Goal: Task Accomplishment & Management: Use online tool/utility

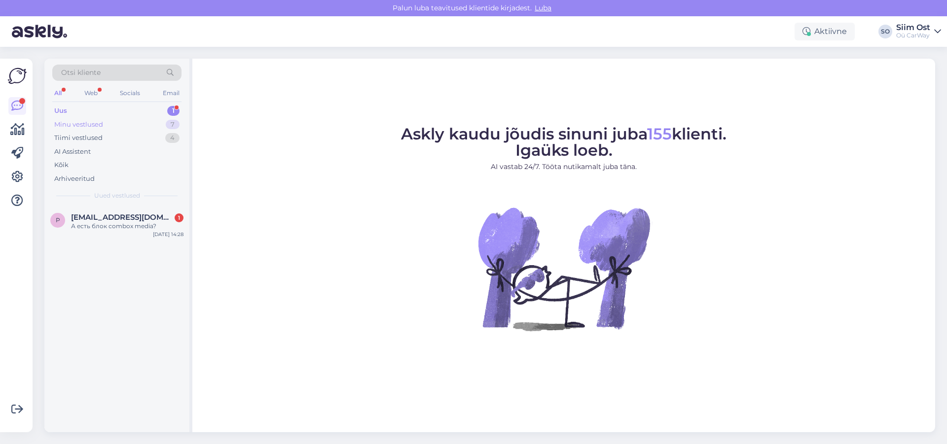
click at [88, 125] on div "Minu vestlused" at bounding box center [78, 125] width 49 height 10
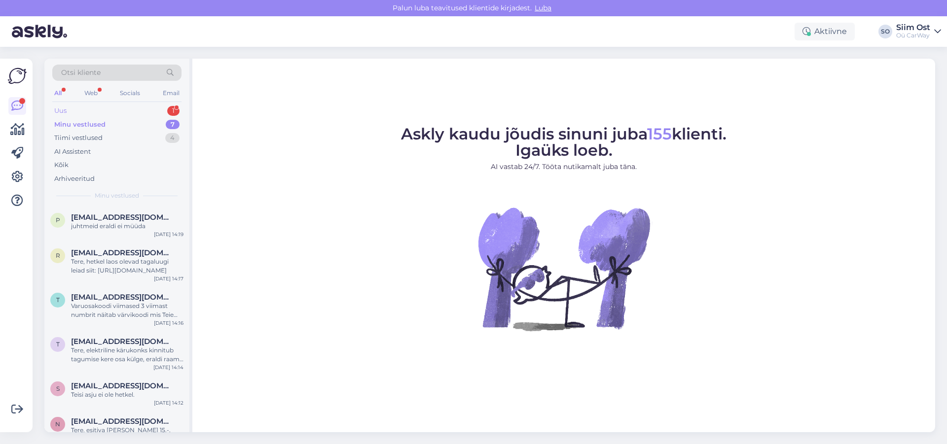
click at [64, 114] on div "Uus" at bounding box center [60, 111] width 12 height 10
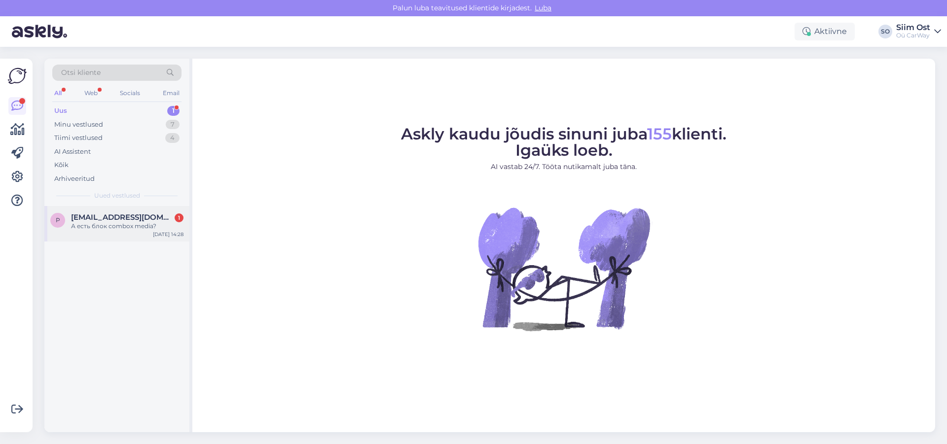
click at [116, 223] on div "А есть блок combox media?" at bounding box center [127, 226] width 112 height 9
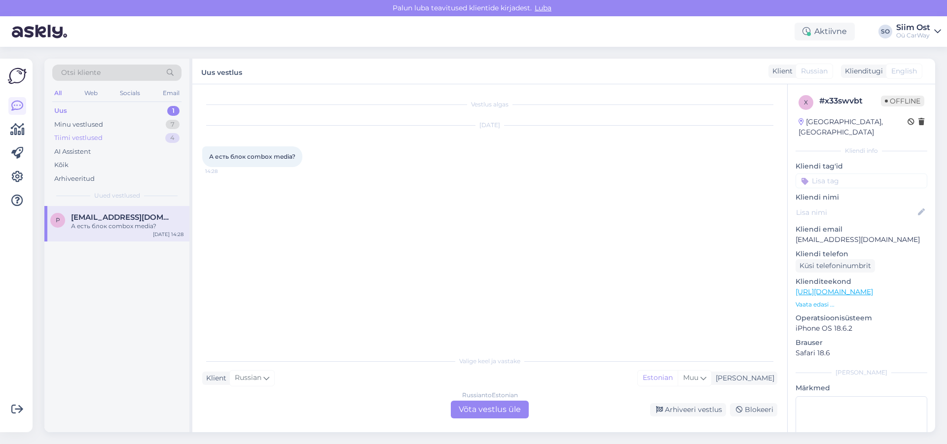
click at [76, 140] on div "Tiimi vestlused" at bounding box center [78, 138] width 48 height 10
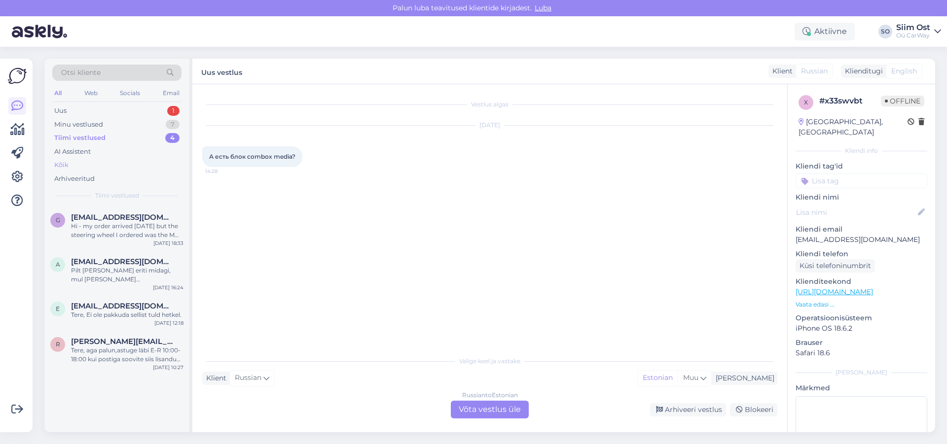
click at [64, 164] on div "Kõik" at bounding box center [61, 165] width 14 height 10
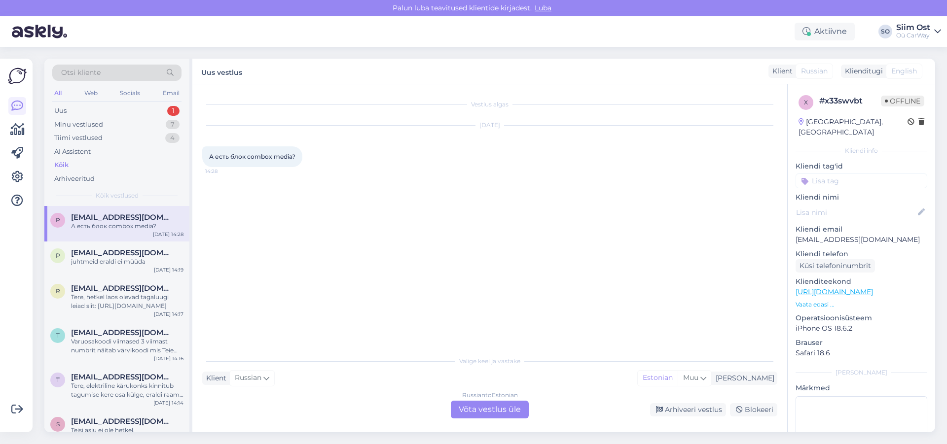
click at [142, 222] on div "А есть блок combox media?" at bounding box center [127, 226] width 112 height 9
click at [919, 123] on icon at bounding box center [922, 122] width 6 height 7
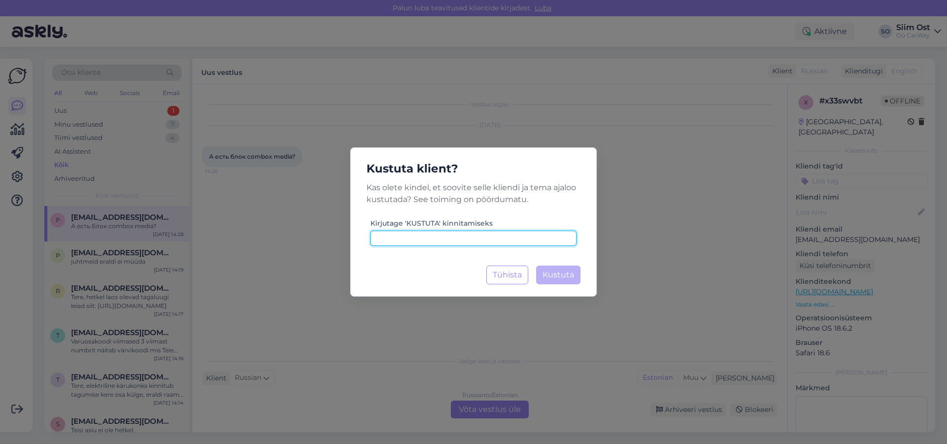
click at [442, 236] on input at bounding box center [473, 238] width 206 height 15
click at [385, 240] on input "kuistuta" at bounding box center [473, 238] width 206 height 15
type input "kustuta"
click at [567, 271] on span "Kustuta" at bounding box center [559, 274] width 32 height 9
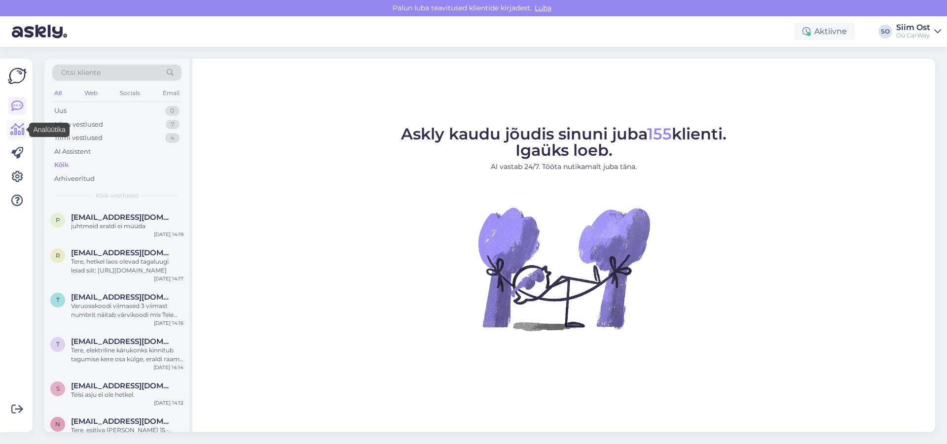
click at [17, 132] on icon at bounding box center [17, 130] width 14 height 12
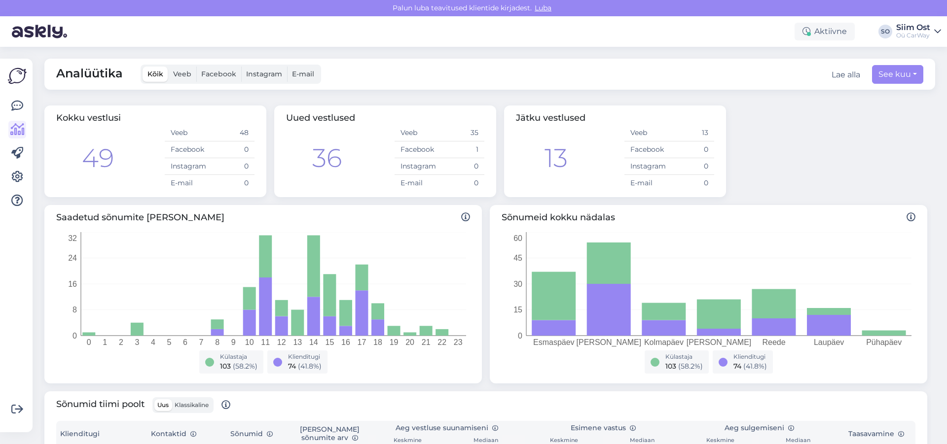
click at [224, 72] on span "Facebook" at bounding box center [218, 74] width 35 height 9
click at [196, 67] on input "Facebook" at bounding box center [196, 67] width 0 height 0
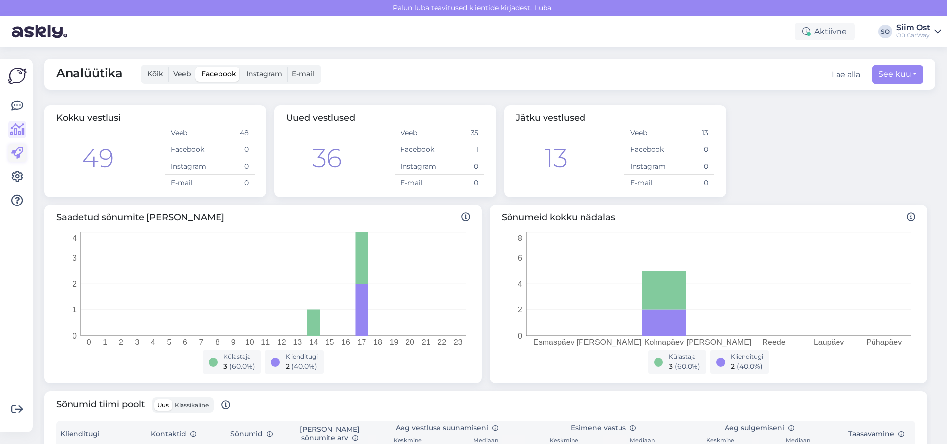
click at [17, 156] on icon at bounding box center [17, 153] width 12 height 12
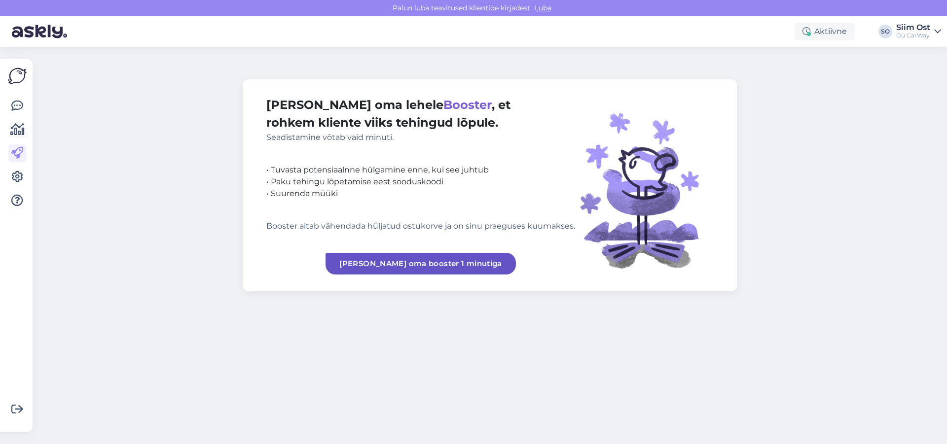
click at [431, 268] on link "[PERSON_NAME] oma booster 1 minutiga" at bounding box center [421, 264] width 190 height 22
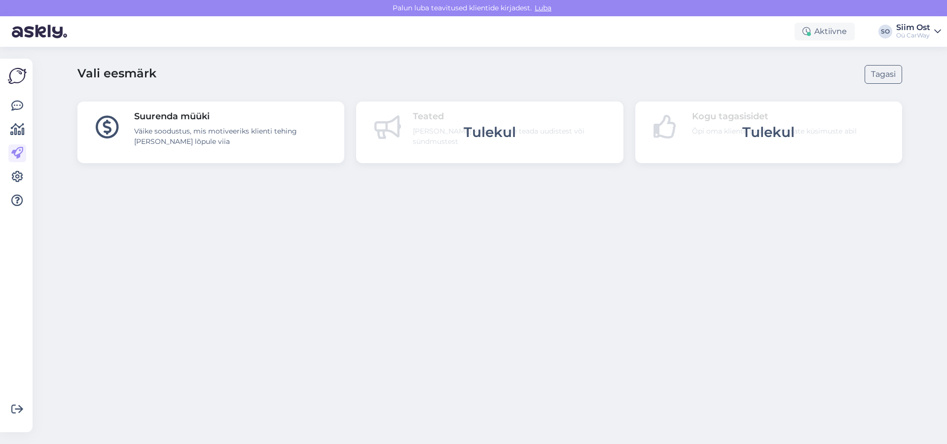
click at [202, 132] on div "Väike soodustus, mis motiveeriks klienti tehing [PERSON_NAME] lõpule viia" at bounding box center [233, 136] width 198 height 21
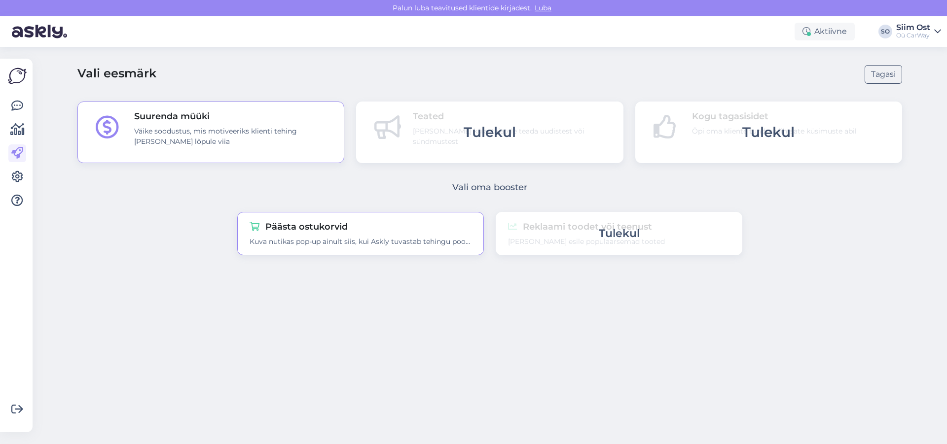
click at [336, 239] on div "Kuva nutikas pop-up ainult siis, kui Askly tuvastab tehingu pooleli jätmise kav…" at bounding box center [361, 242] width 222 height 10
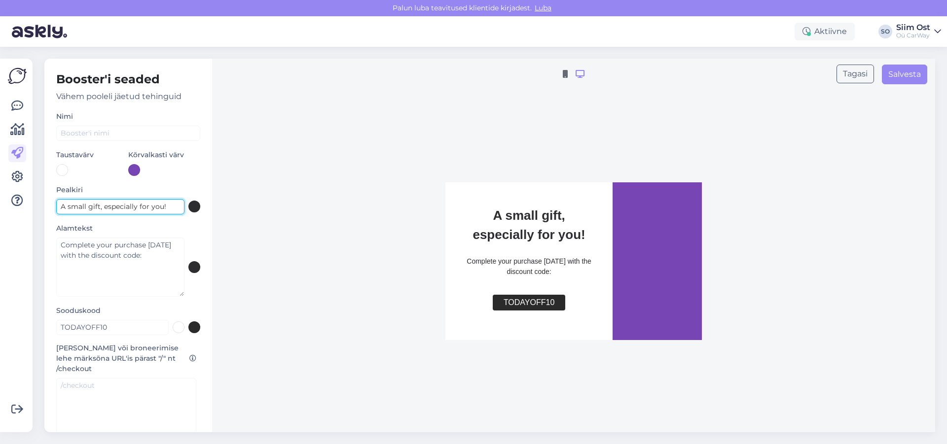
click at [109, 207] on input "A small gift, especially for you!" at bounding box center [120, 206] width 128 height 15
drag, startPoint x: 170, startPoint y: 206, endPoint x: 0, endPoint y: 200, distance: 169.8
click at [56, 204] on input "A small gift, especially for you!" at bounding box center [120, 206] width 128 height 15
click at [18, 178] on icon at bounding box center [17, 177] width 12 height 12
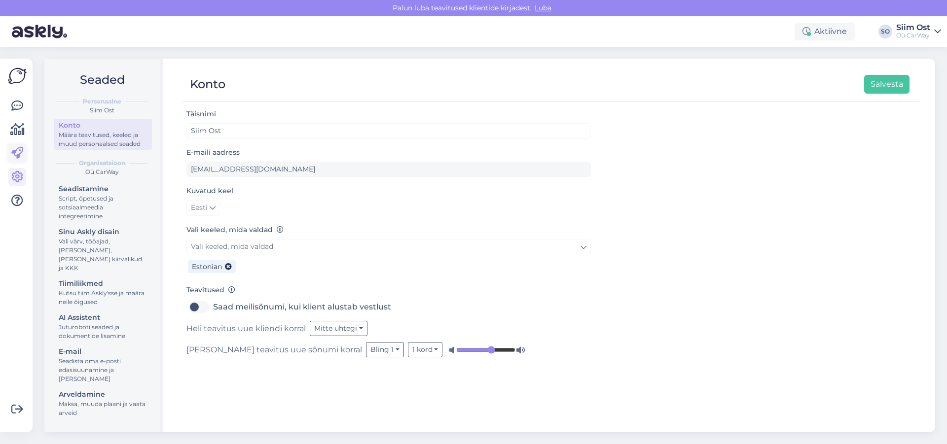
click at [19, 155] on icon at bounding box center [17, 153] width 12 height 12
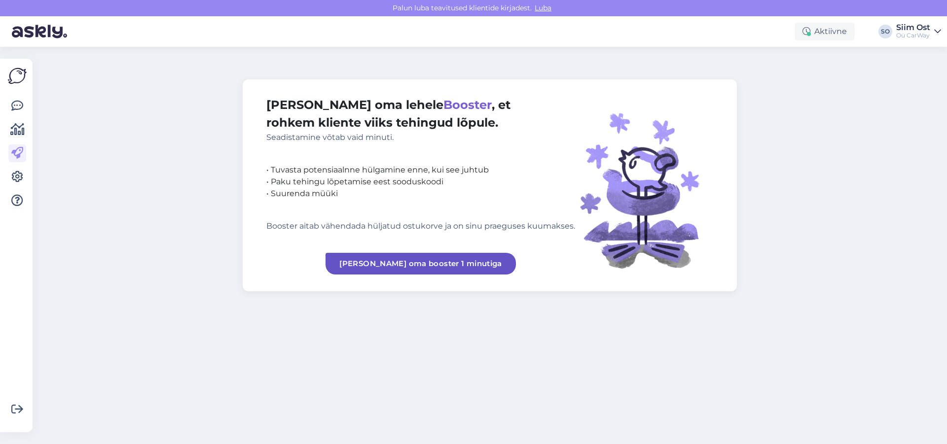
click at [438, 264] on link "[PERSON_NAME] oma booster 1 minutiga" at bounding box center [421, 264] width 190 height 22
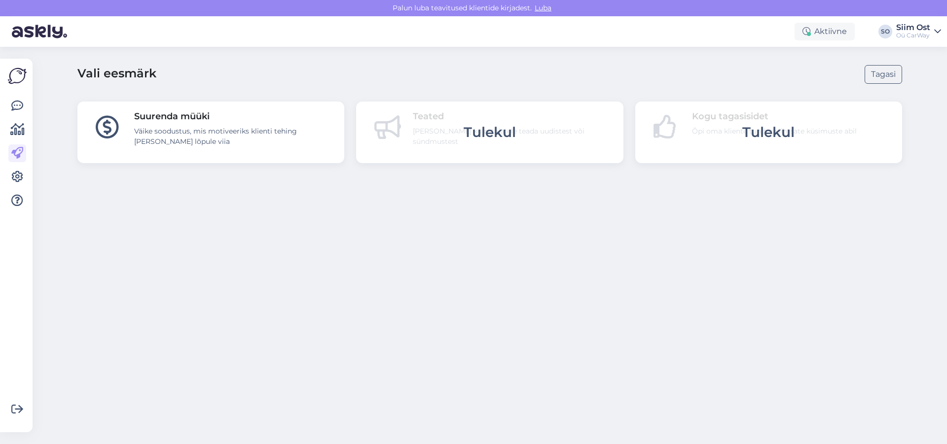
click at [200, 131] on div "Väike soodustus, mis motiveeriks klienti tehing [PERSON_NAME] lõpule viia" at bounding box center [233, 136] width 198 height 21
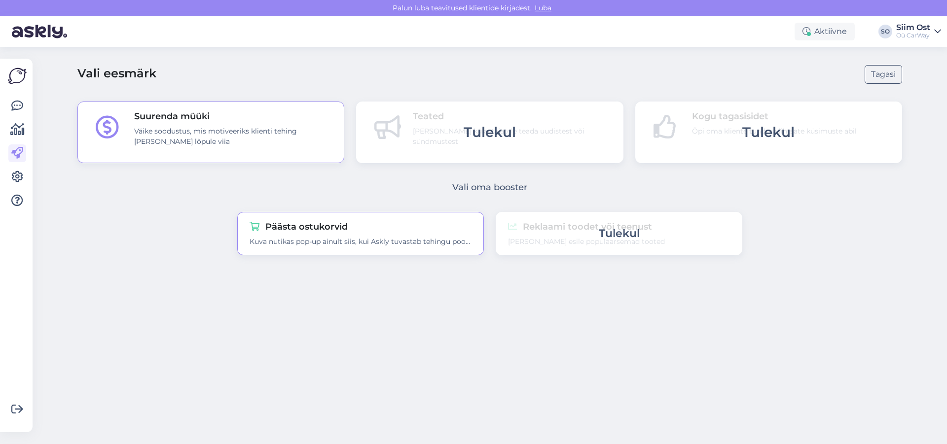
click at [327, 235] on div "Päästa ostukorvid Kuva nutikas pop-up ainult siis, kui Askly tuvastab tehingu p…" at bounding box center [361, 234] width 222 height 27
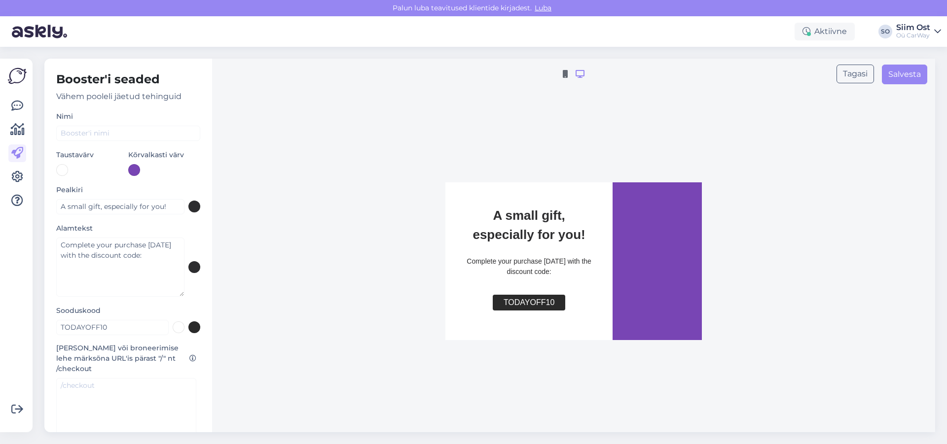
click at [537, 304] on div "TODAYOFF10" at bounding box center [529, 303] width 73 height 16
drag, startPoint x: 123, startPoint y: 327, endPoint x: 37, endPoint y: 329, distance: 85.4
click at [56, 329] on input "TODAYOFF10" at bounding box center [112, 327] width 112 height 15
type input "CARWAY10"
click at [121, 207] on input "A small gift, especially for you!" at bounding box center [120, 206] width 128 height 15
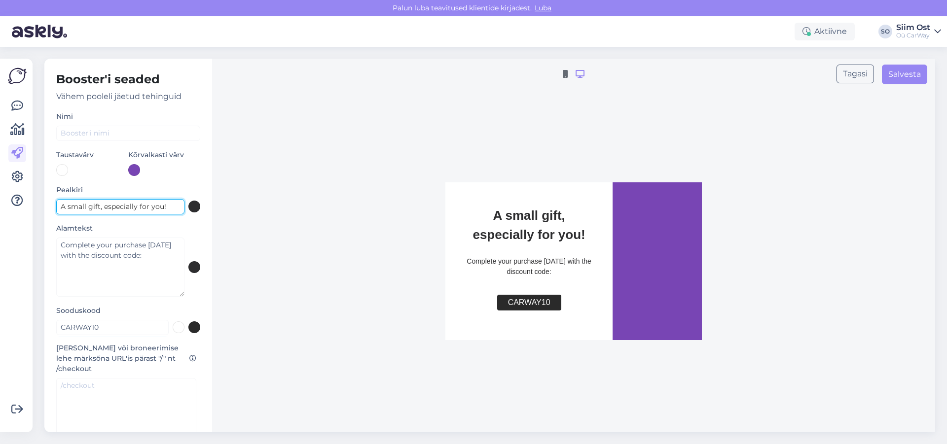
click at [121, 207] on input "A small gift, especially for you!" at bounding box center [120, 206] width 128 height 15
click at [64, 206] on input "sOODUSTUS, AINULT SULLE:)" at bounding box center [120, 206] width 128 height 15
type input "SOODUSTUS, AINULT SULLE:)"
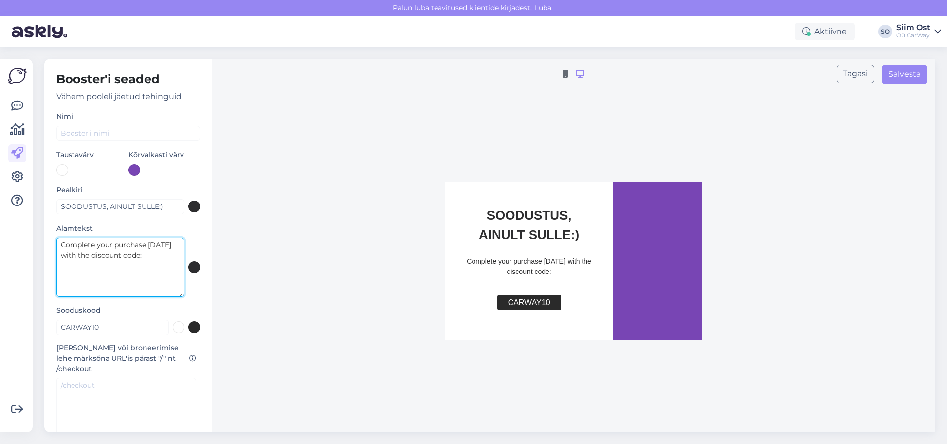
drag, startPoint x: 147, startPoint y: 257, endPoint x: 25, endPoint y: 247, distance: 122.2
click at [56, 247] on textarea "Complete your purchase [DATE] with the discount code:" at bounding box center [120, 267] width 128 height 59
type textarea "[PERSON_NAME] JA SAA 10% [DEMOGRAPHIC_DATA]!"
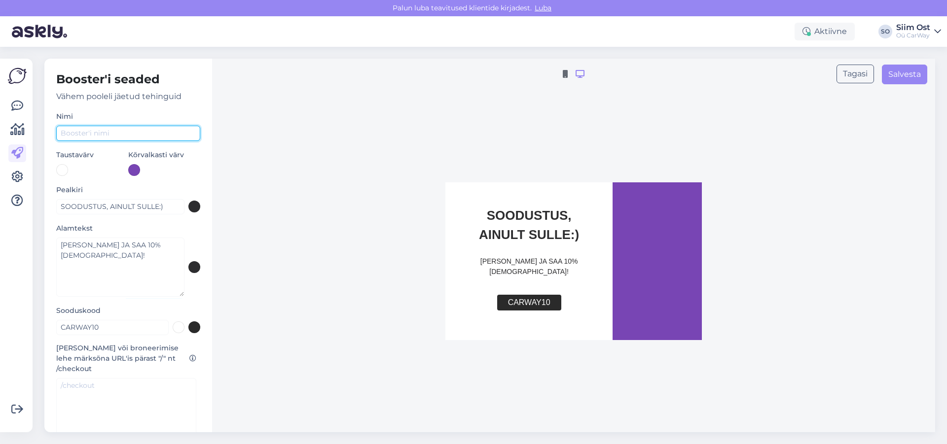
click at [105, 130] on input "text" at bounding box center [128, 133] width 144 height 15
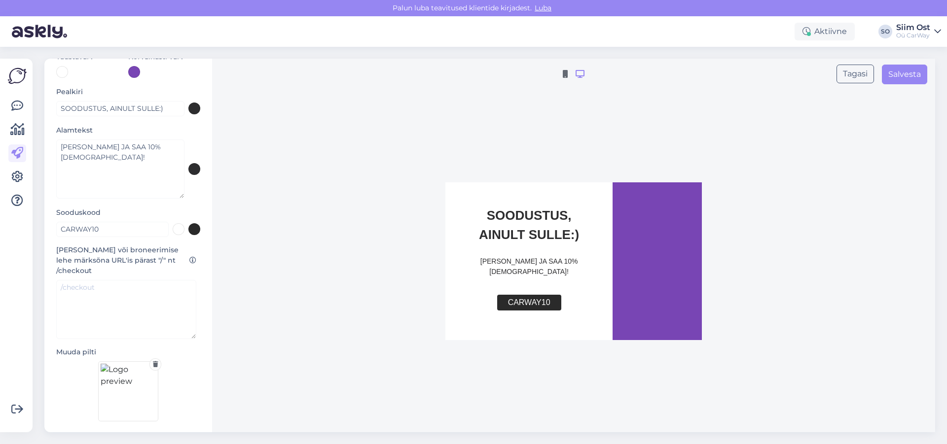
scroll to position [101, 0]
type input "CARWAY 10"
click at [96, 292] on textarea at bounding box center [126, 306] width 140 height 59
click at [905, 78] on button "Salvesta" at bounding box center [904, 75] width 45 height 20
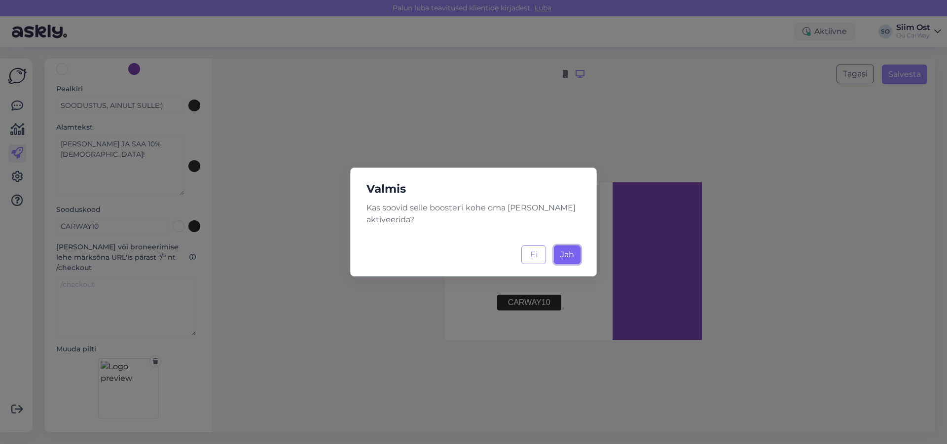
click at [566, 255] on span "Jah" at bounding box center [567, 254] width 14 height 9
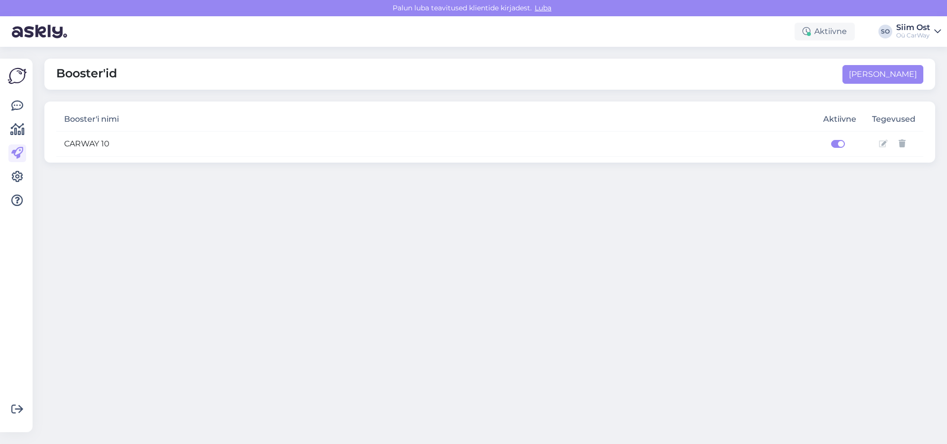
click at [14, 76] on img at bounding box center [17, 76] width 19 height 19
click at [21, 107] on icon at bounding box center [17, 106] width 12 height 12
